Goal: Task Accomplishment & Management: Manage account settings

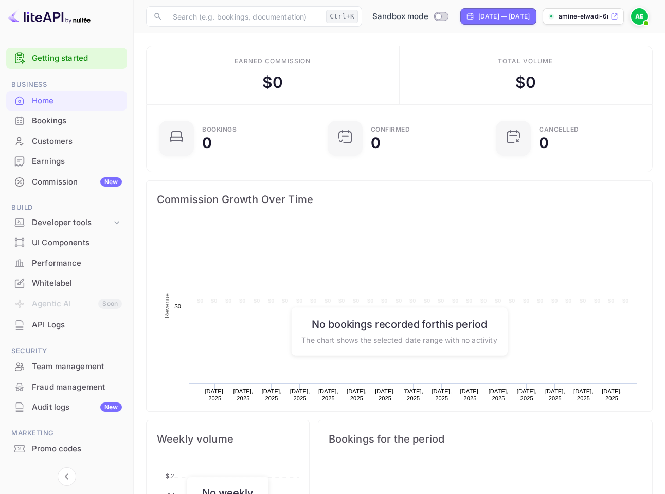
scroll to position [159, 154]
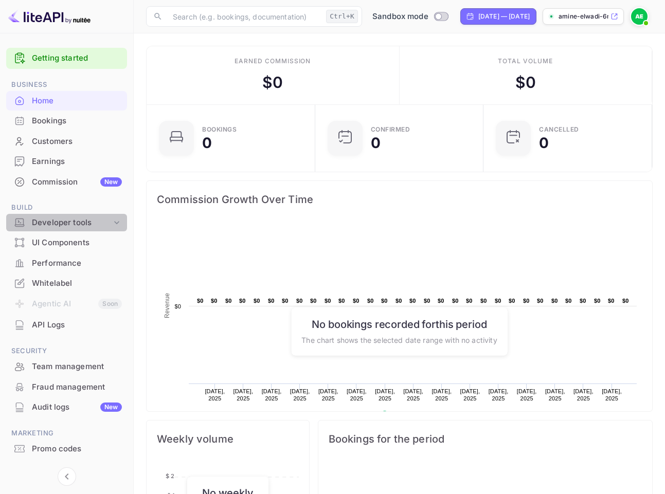
click at [67, 228] on div "Developer tools" at bounding box center [72, 223] width 80 height 12
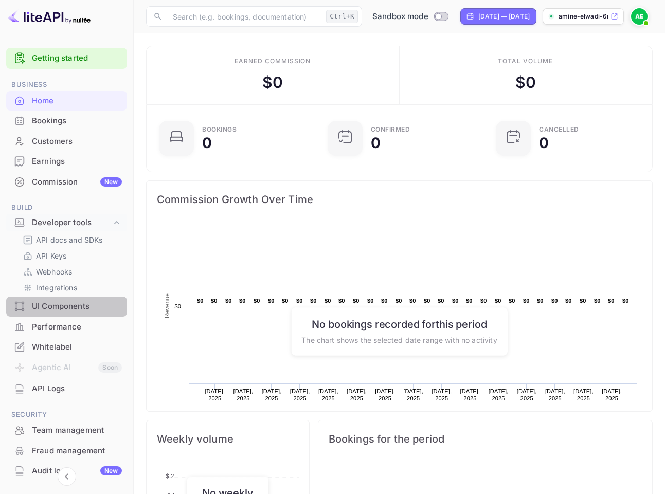
click at [57, 305] on div "UI Components" at bounding box center [77, 307] width 90 height 12
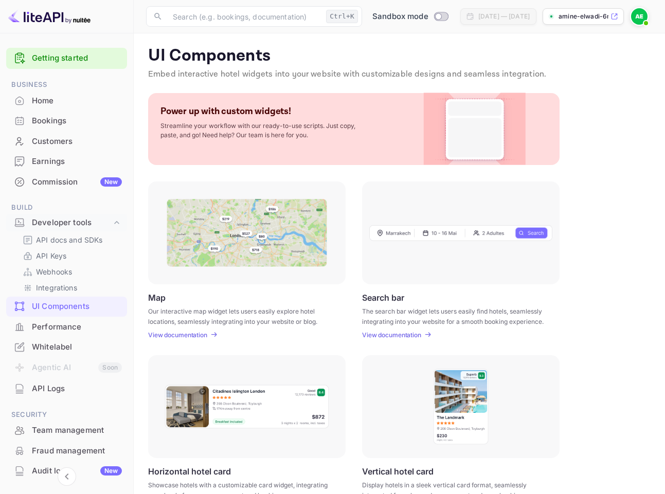
scroll to position [199, 0]
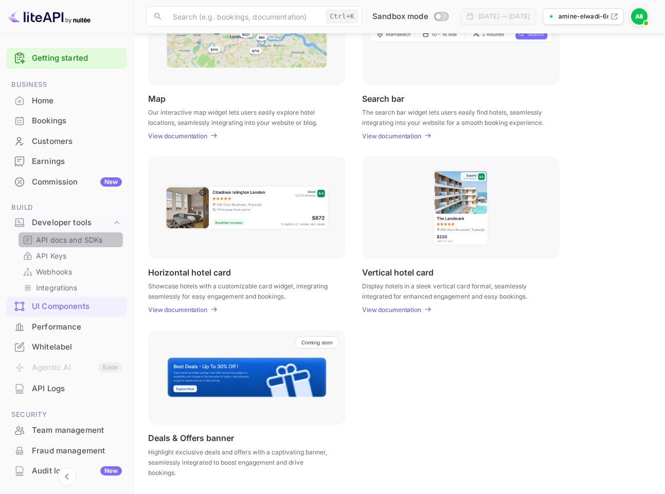
click at [80, 241] on p "API docs and SDKs" at bounding box center [69, 239] width 67 height 11
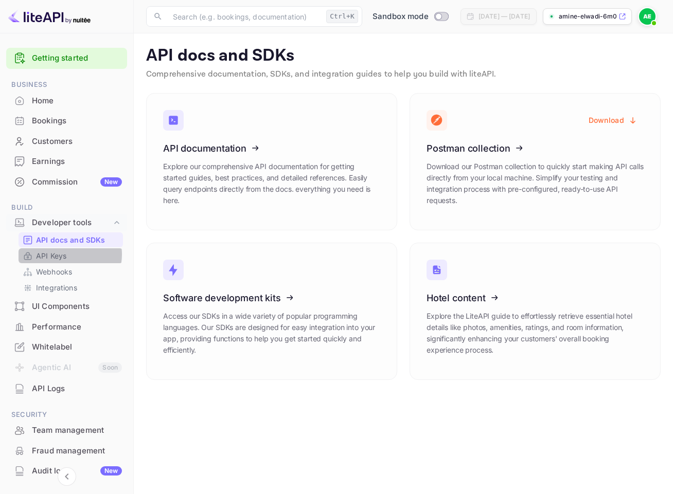
click at [65, 255] on p "API Keys" at bounding box center [51, 255] width 30 height 11
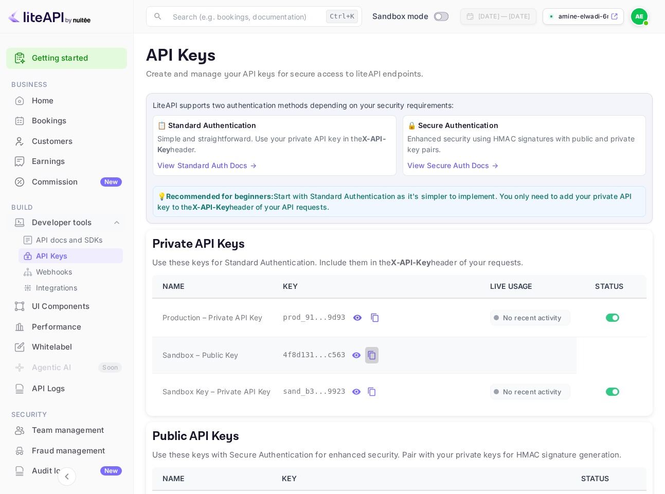
click at [368, 353] on icon "private api keys table" at bounding box center [371, 355] width 7 height 9
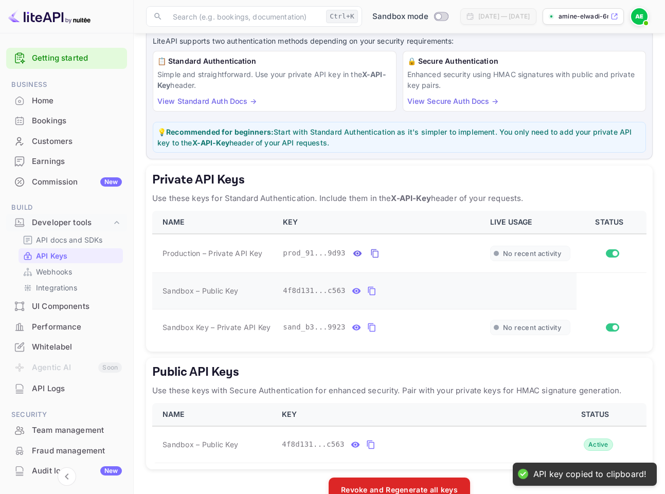
scroll to position [89, 0]
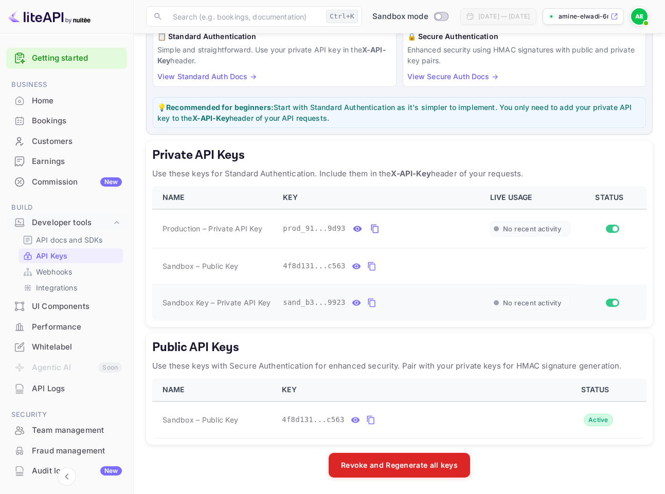
click at [371, 303] on icon "private api keys table" at bounding box center [371, 303] width 9 height 12
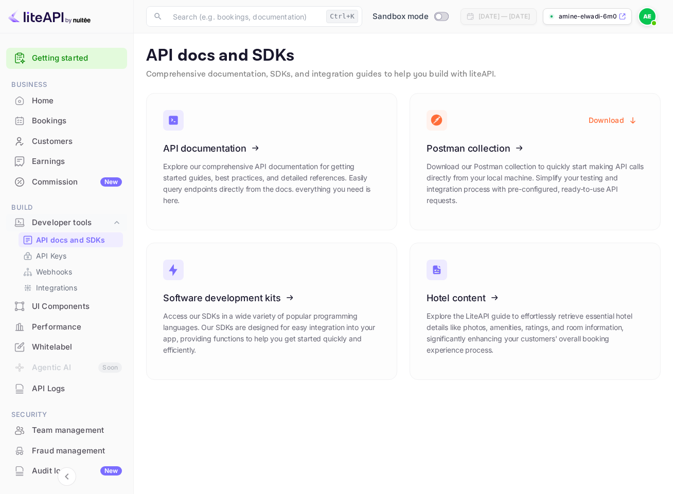
click at [250, 165] on icon at bounding box center [227, 147] width 160 height 106
